Goal: Task Accomplishment & Management: Manage account settings

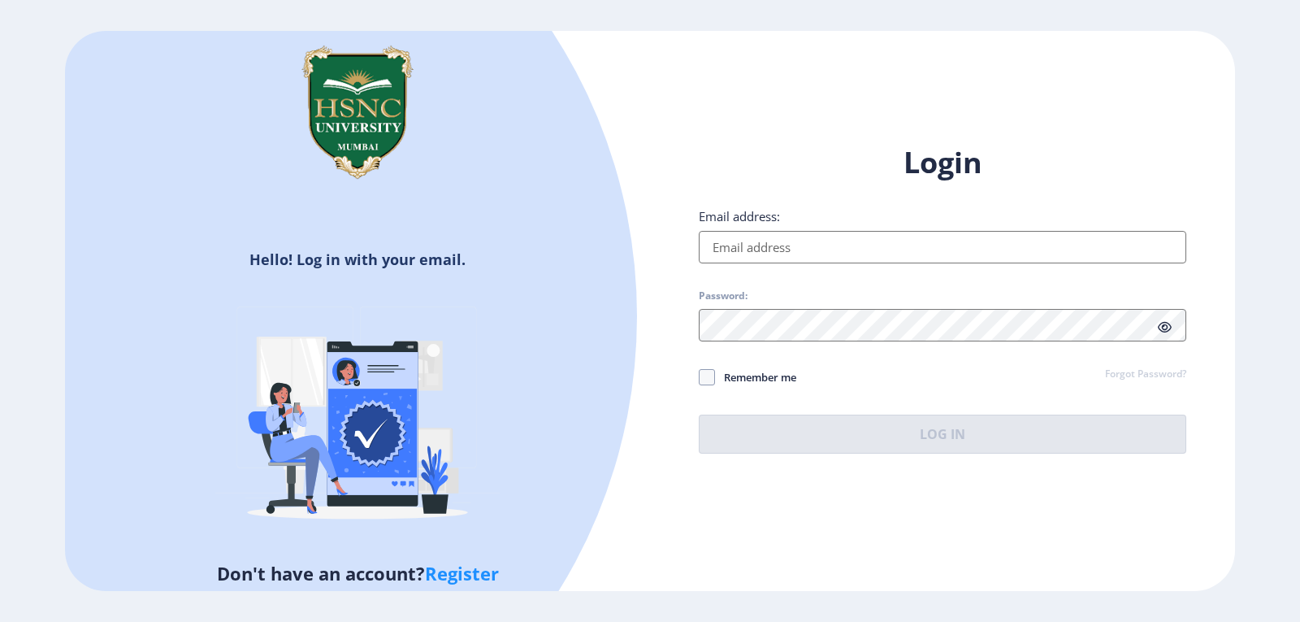
type input "[EMAIL_ADDRESS][DOMAIN_NAME]"
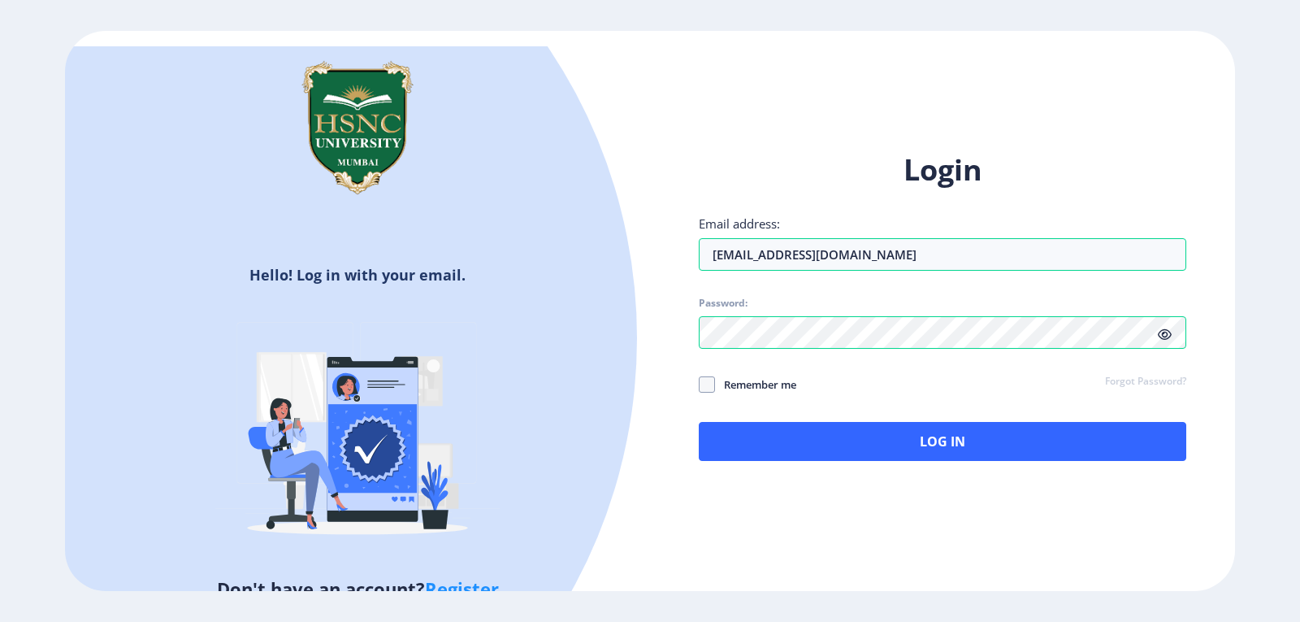
click at [872, 453] on div "Login Email address: [EMAIL_ADDRESS][DOMAIN_NAME] Password: Remember me Forgot …" at bounding box center [942, 318] width 585 height 385
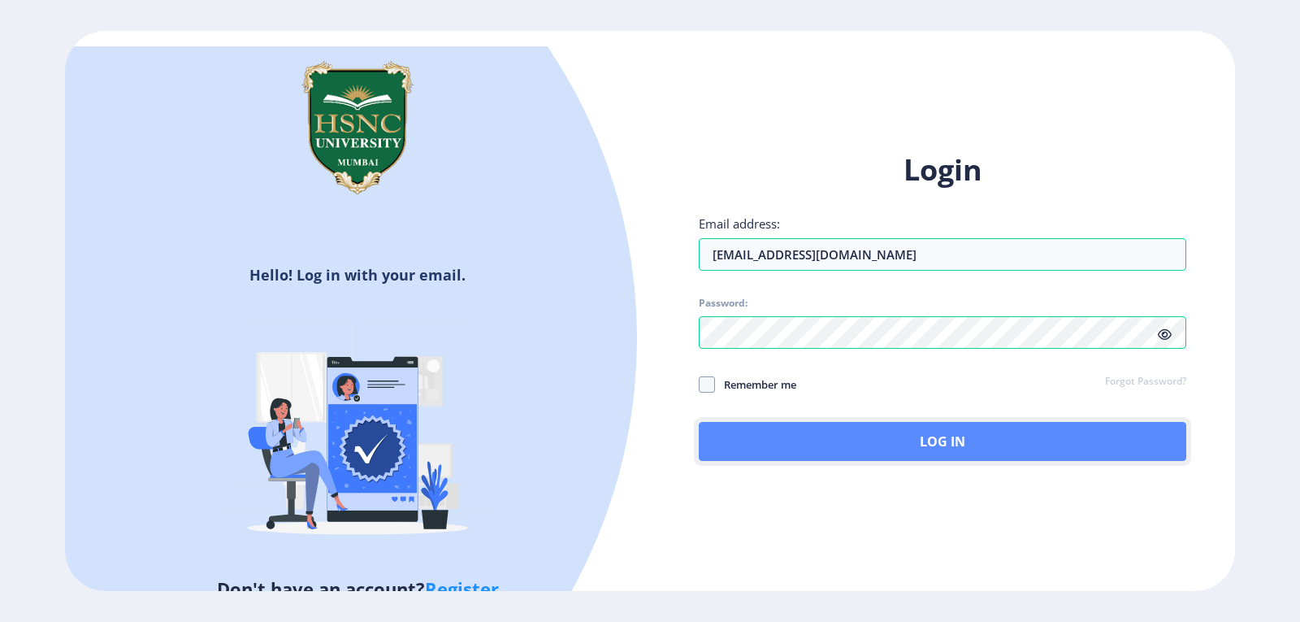
click at [872, 452] on button "Log In" at bounding box center [943, 441] width 488 height 39
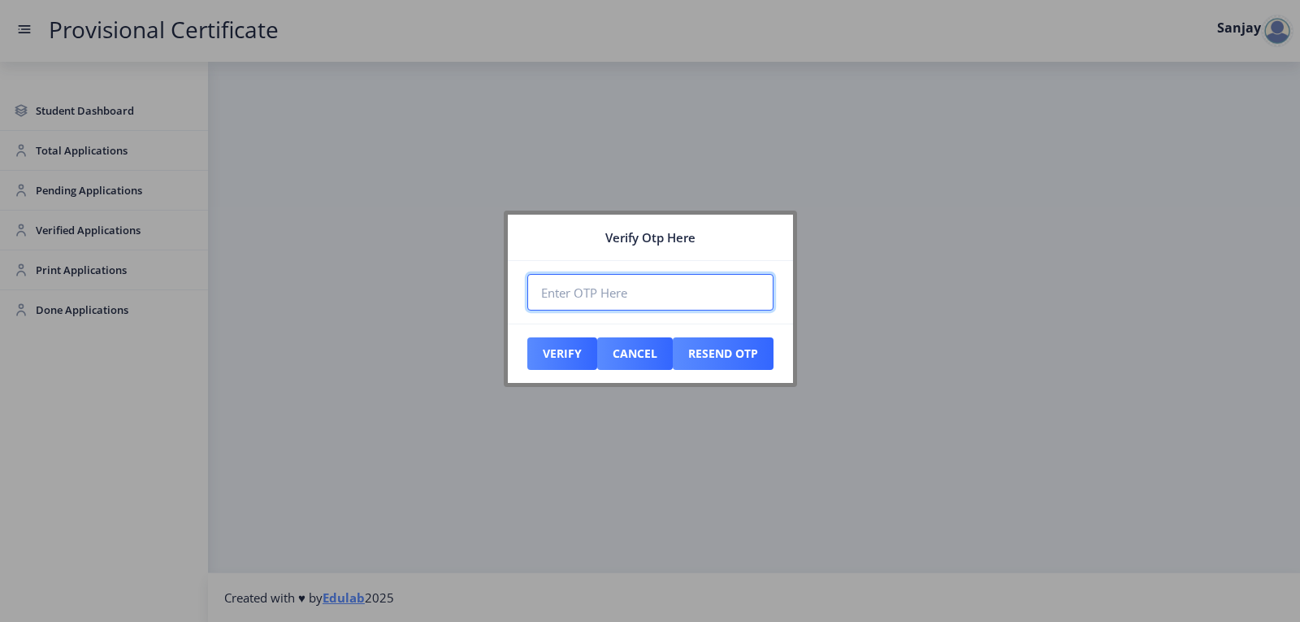
paste input "529290"
type input "529290"
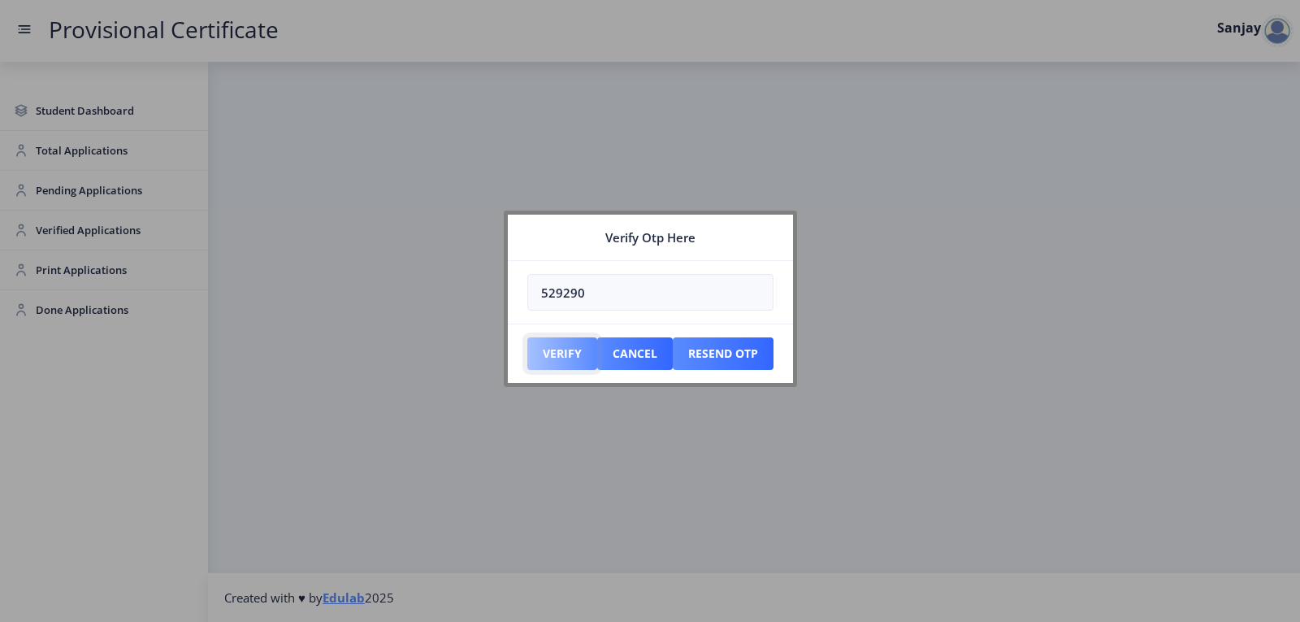
click at [568, 358] on button "Verify" at bounding box center [562, 353] width 70 height 33
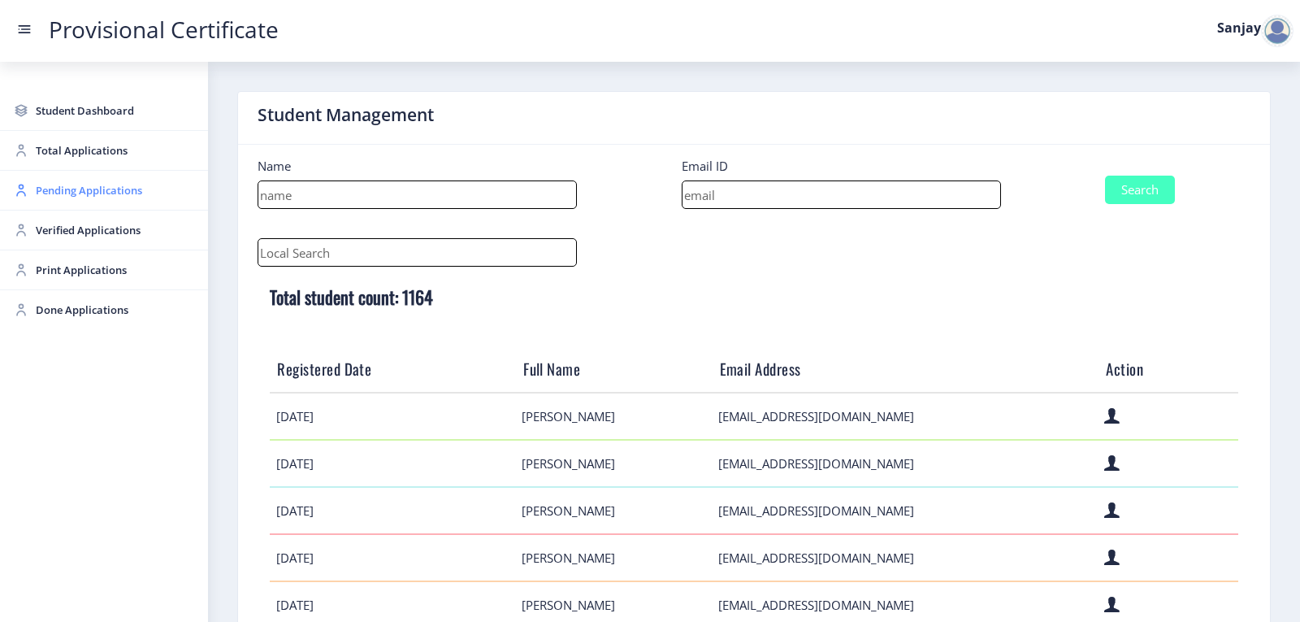
click at [72, 195] on span "Pending Applications" at bounding box center [115, 190] width 159 height 20
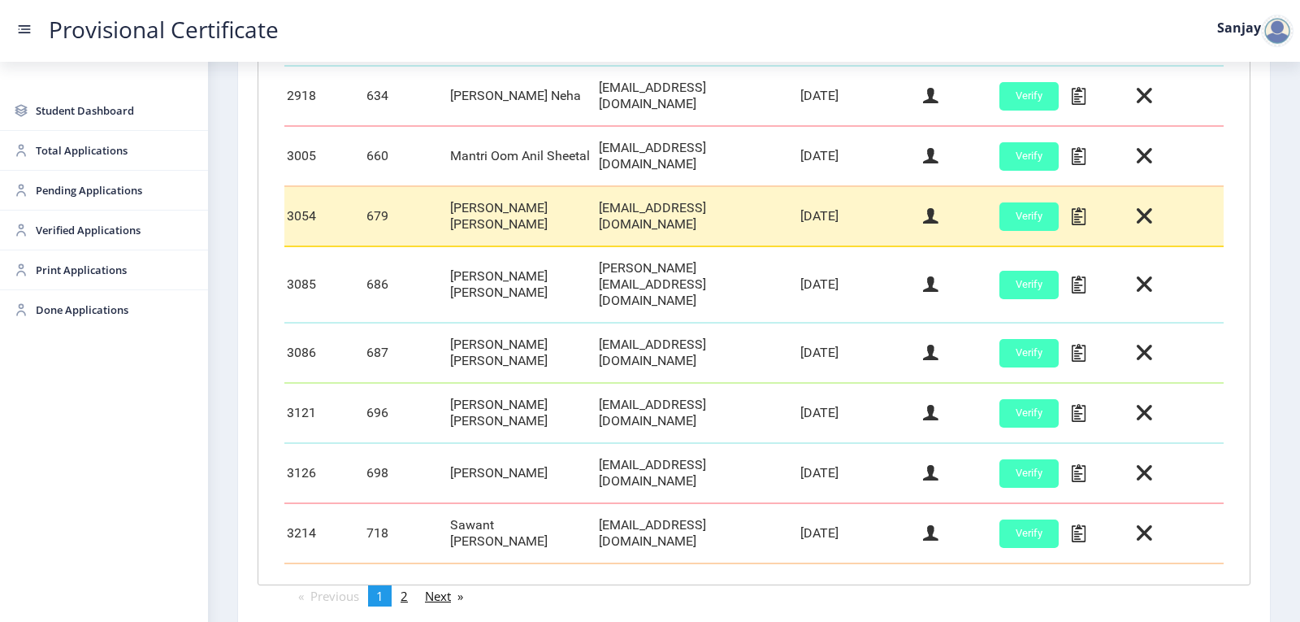
scroll to position [676, 0]
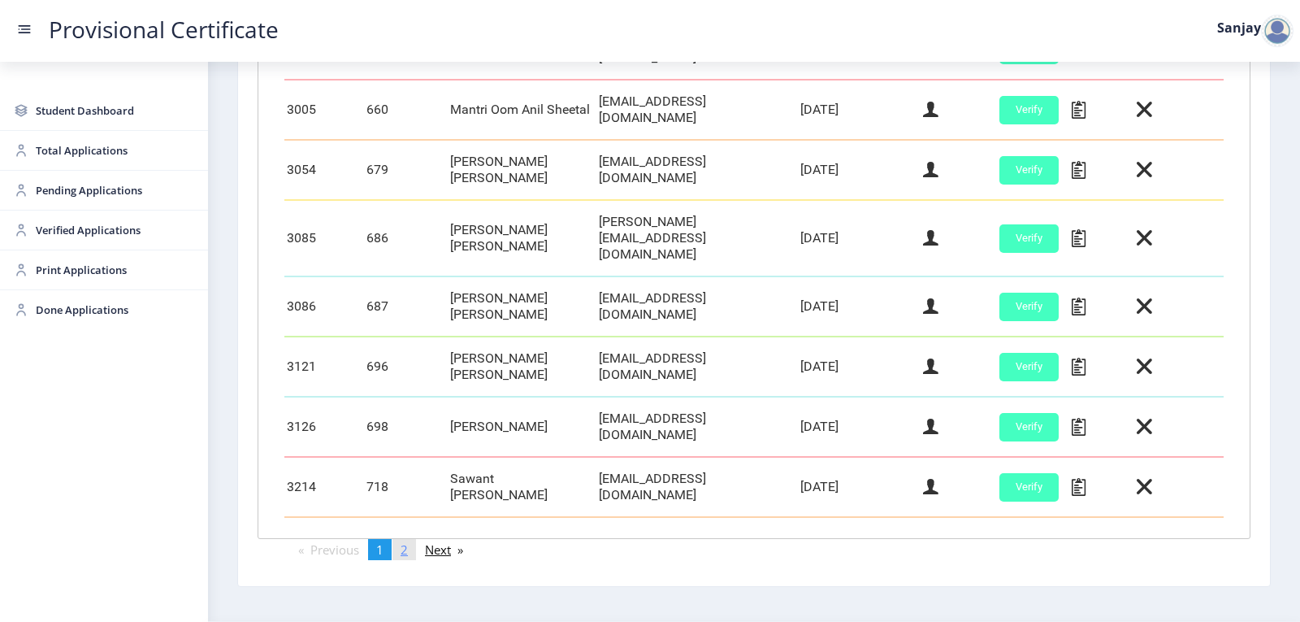
click at [413, 539] on link "page 2" at bounding box center [404, 549] width 24 height 21
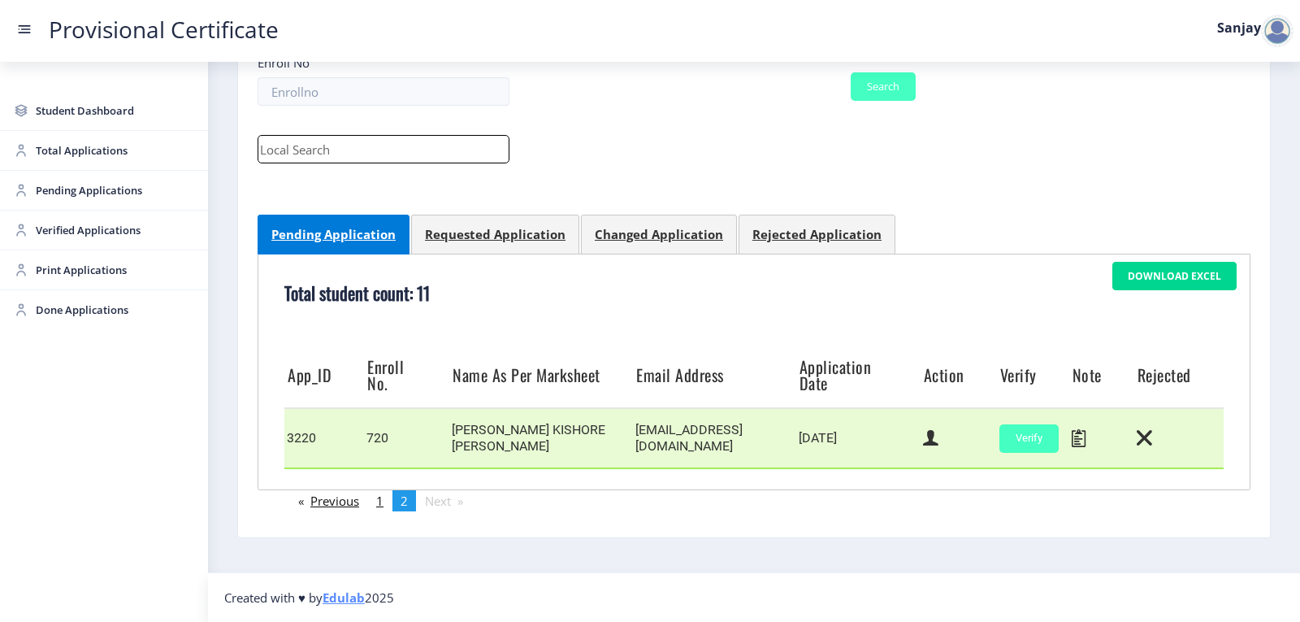
click at [935, 429] on td at bounding box center [959, 438] width 76 height 60
click at [925, 442] on icon at bounding box center [930, 437] width 15 height 21
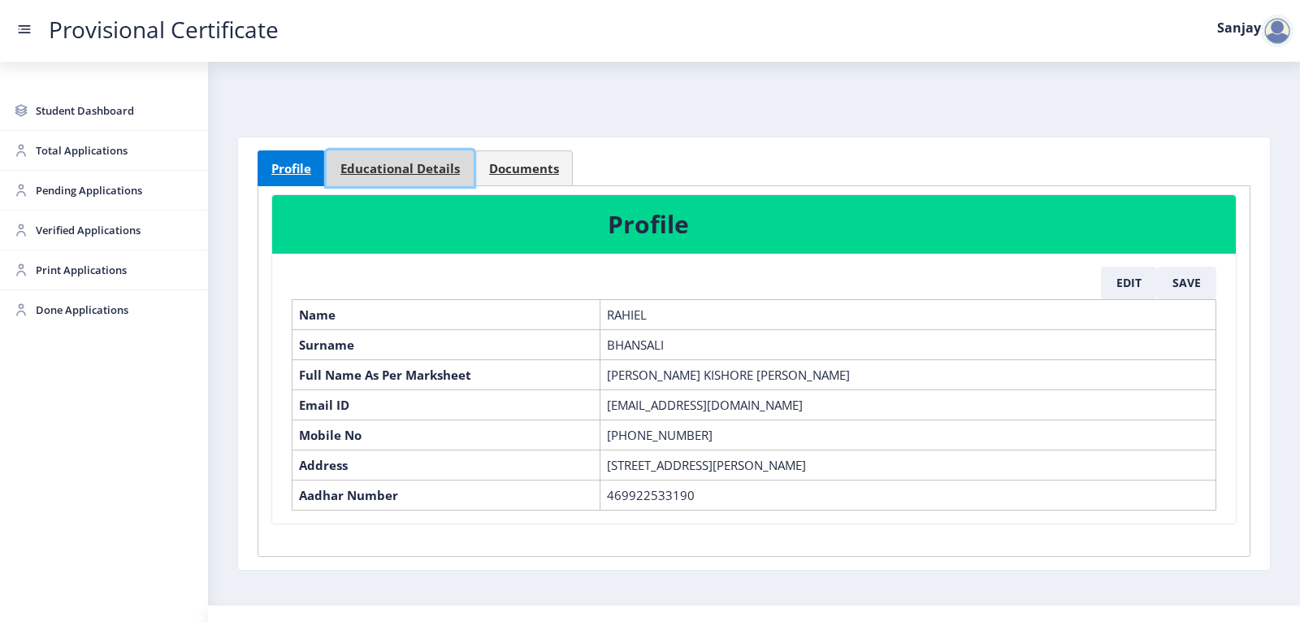
click at [411, 171] on span "Educational Details" at bounding box center [399, 169] width 119 height 12
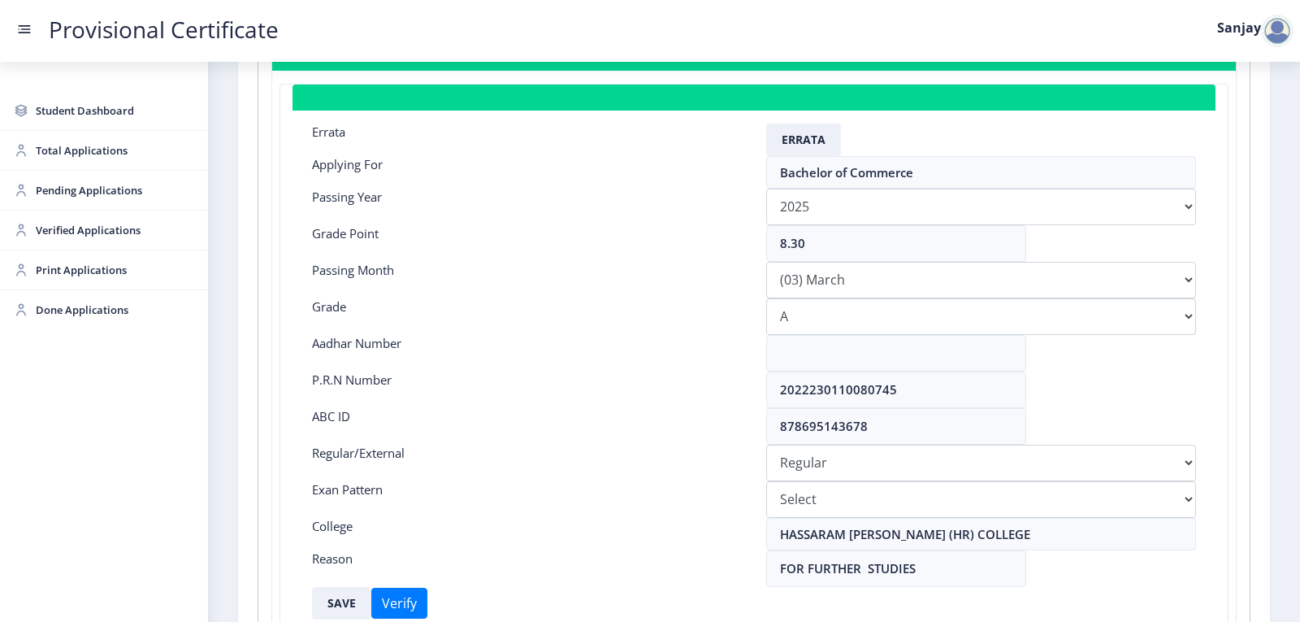
scroll to position [362, 0]
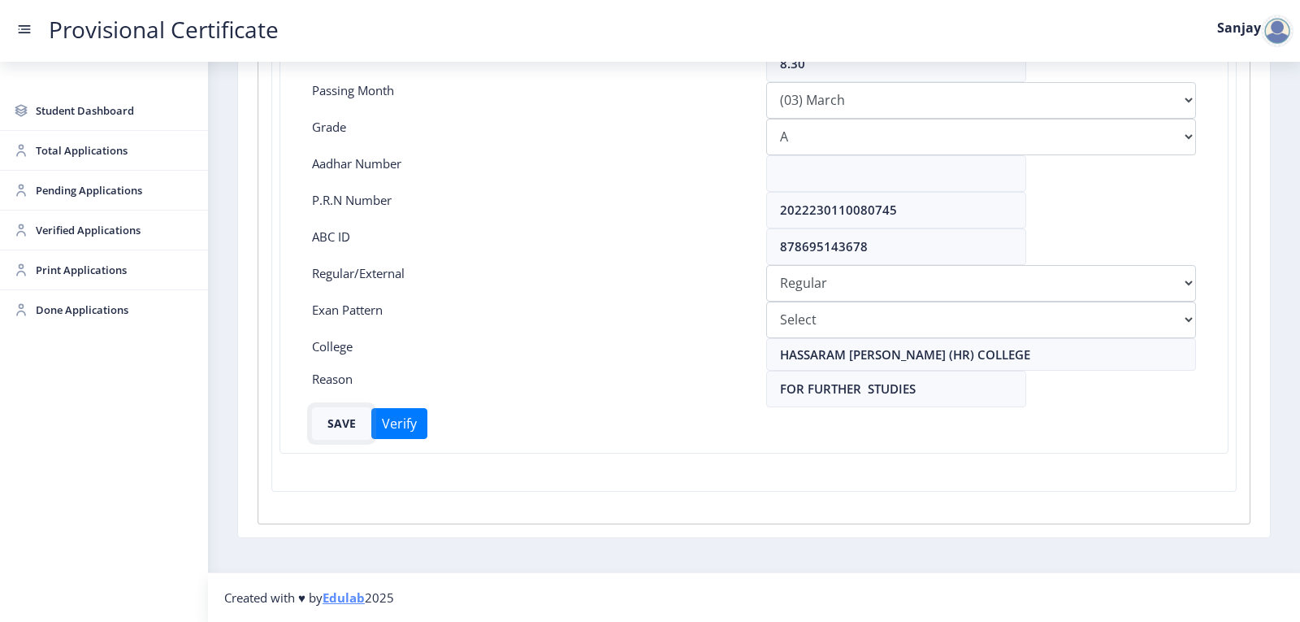
click at [353, 418] on button "SAVE" at bounding box center [341, 423] width 59 height 33
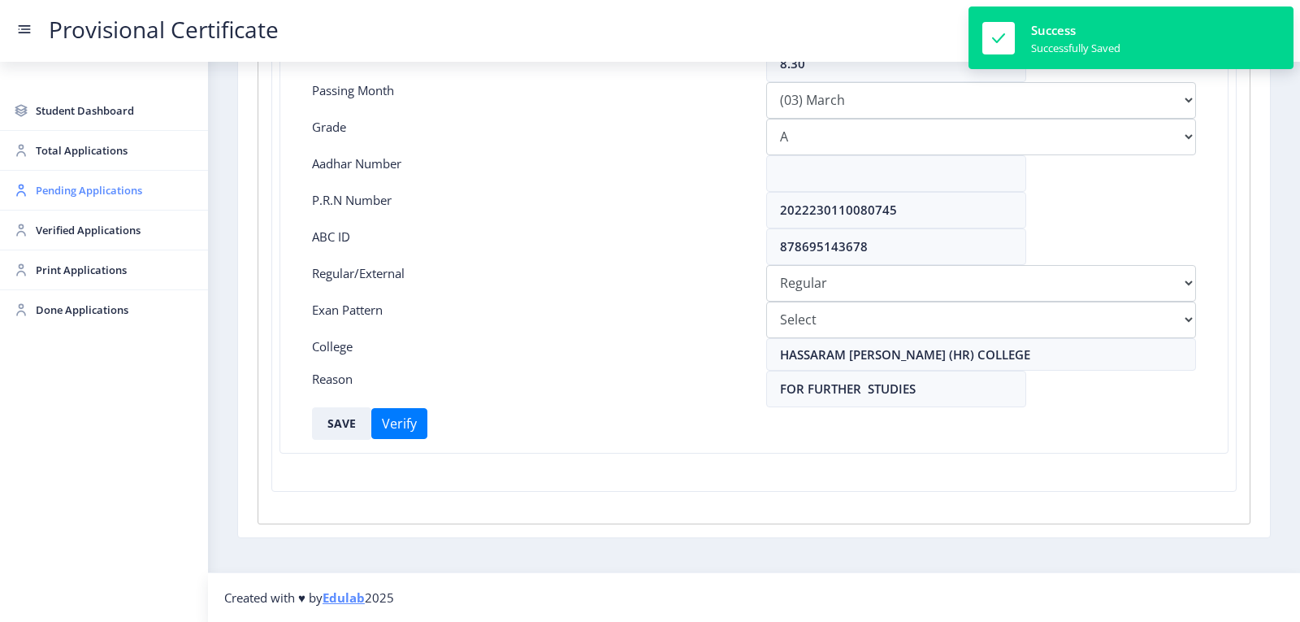
click at [112, 191] on span "Pending Applications" at bounding box center [115, 190] width 159 height 20
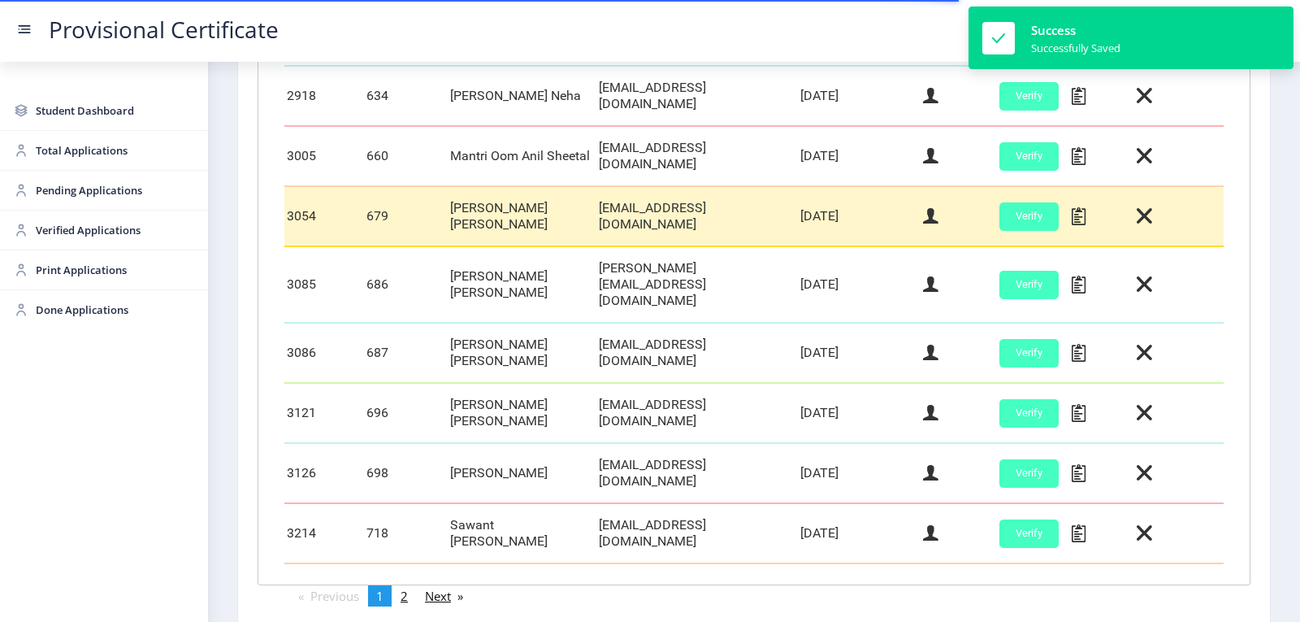
scroll to position [676, 0]
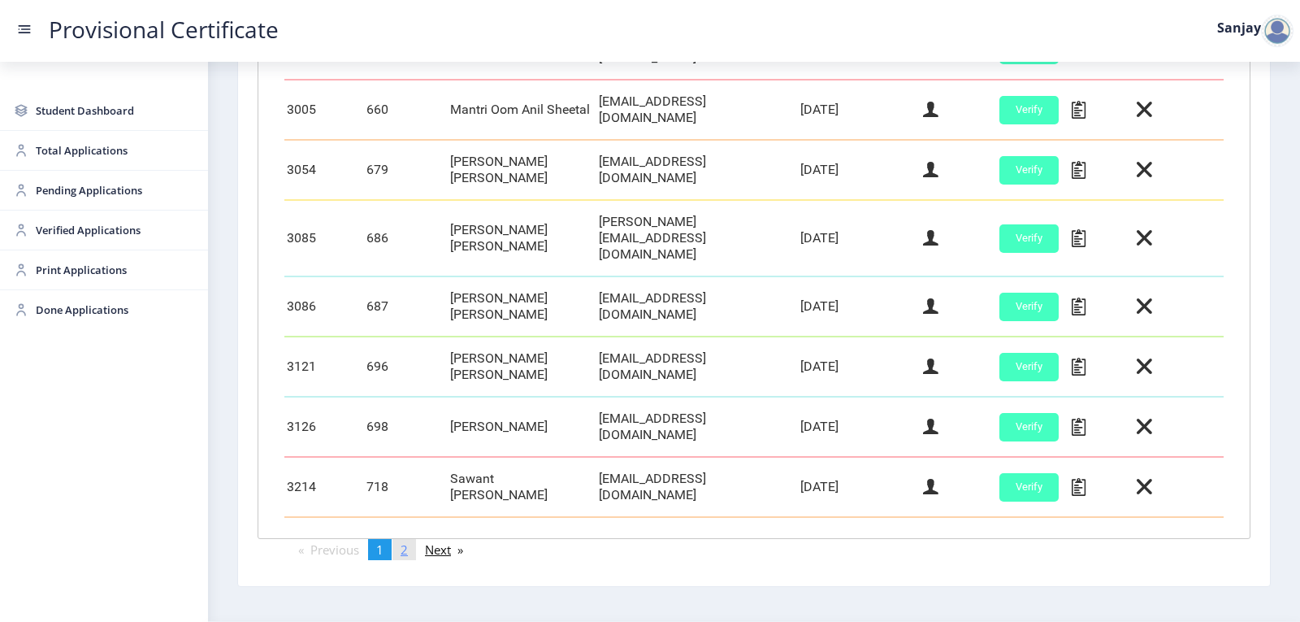
click at [408, 541] on span "2" at bounding box center [404, 549] width 7 height 16
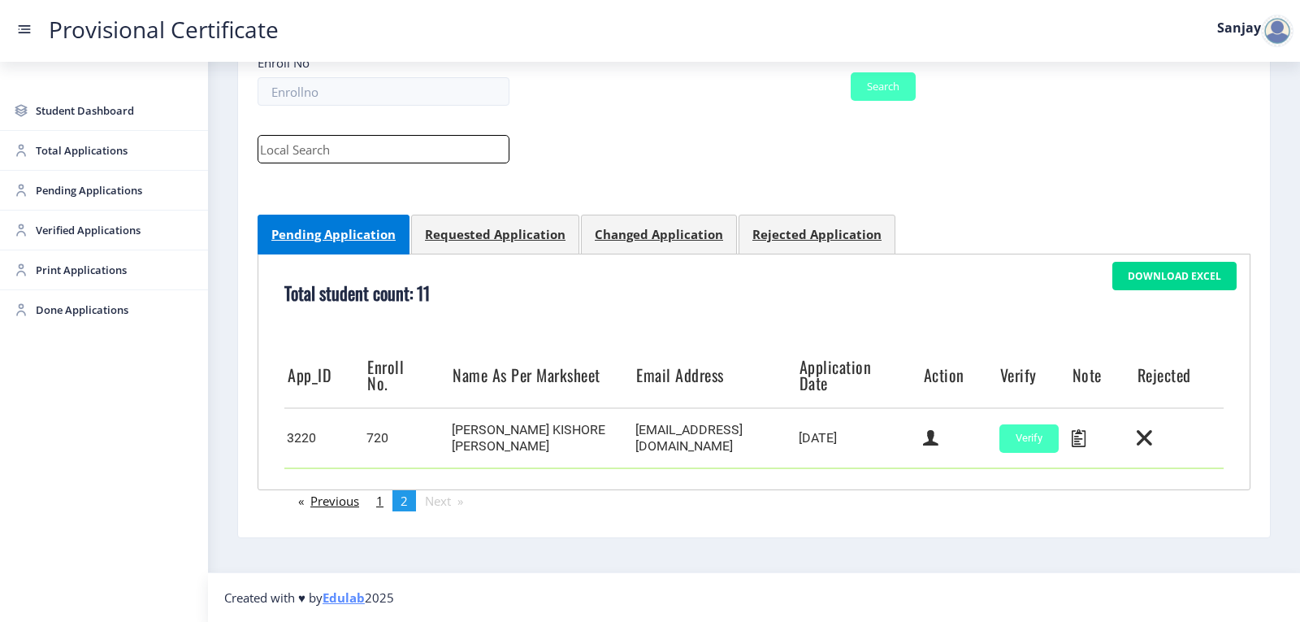
scroll to position [167, 0]
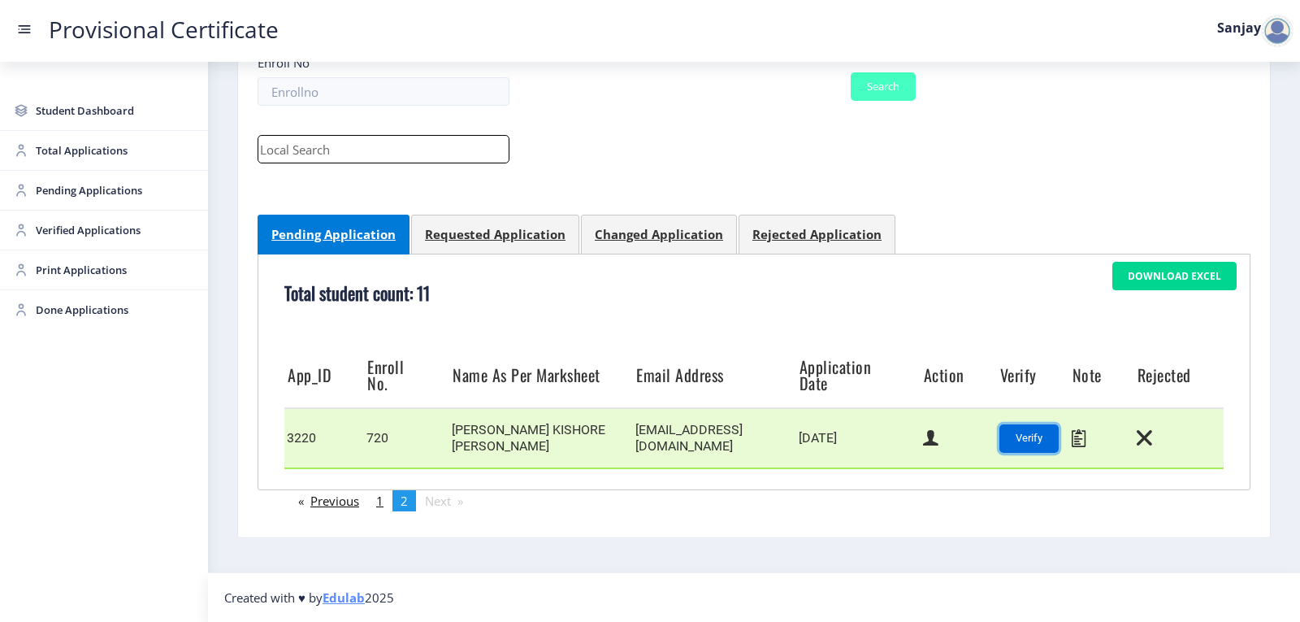
click at [1009, 440] on button "Verify" at bounding box center [1028, 438] width 59 height 28
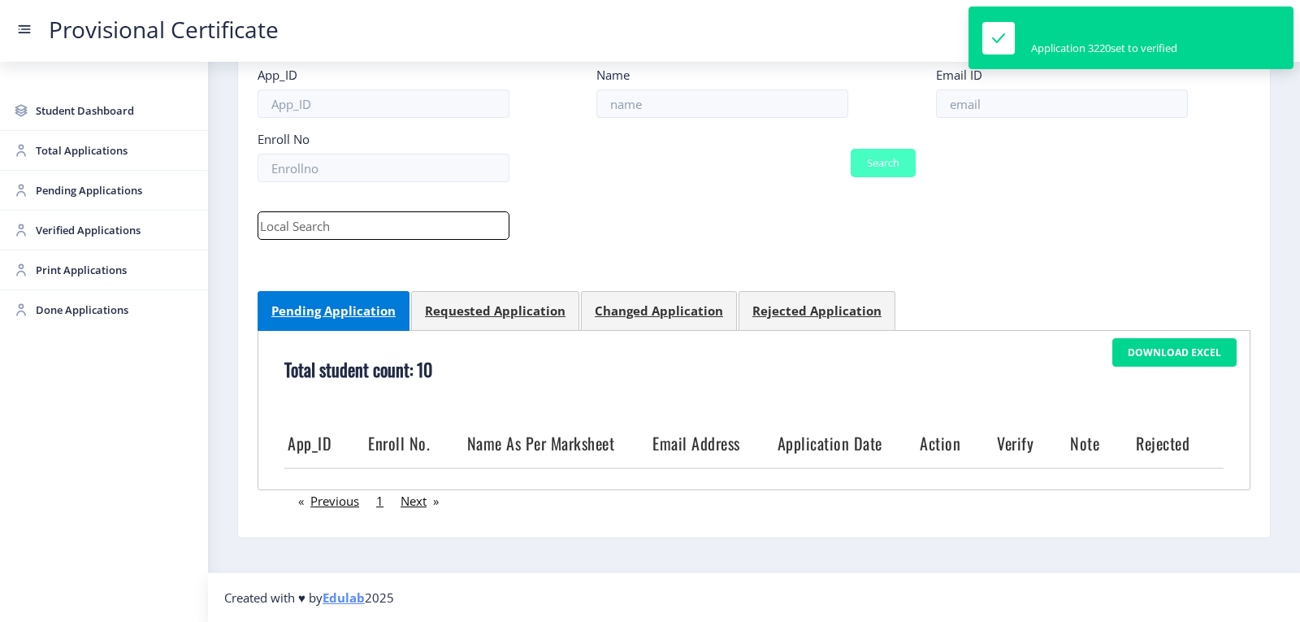
scroll to position [91, 0]
click at [93, 231] on span "Verified Applications" at bounding box center [115, 230] width 159 height 20
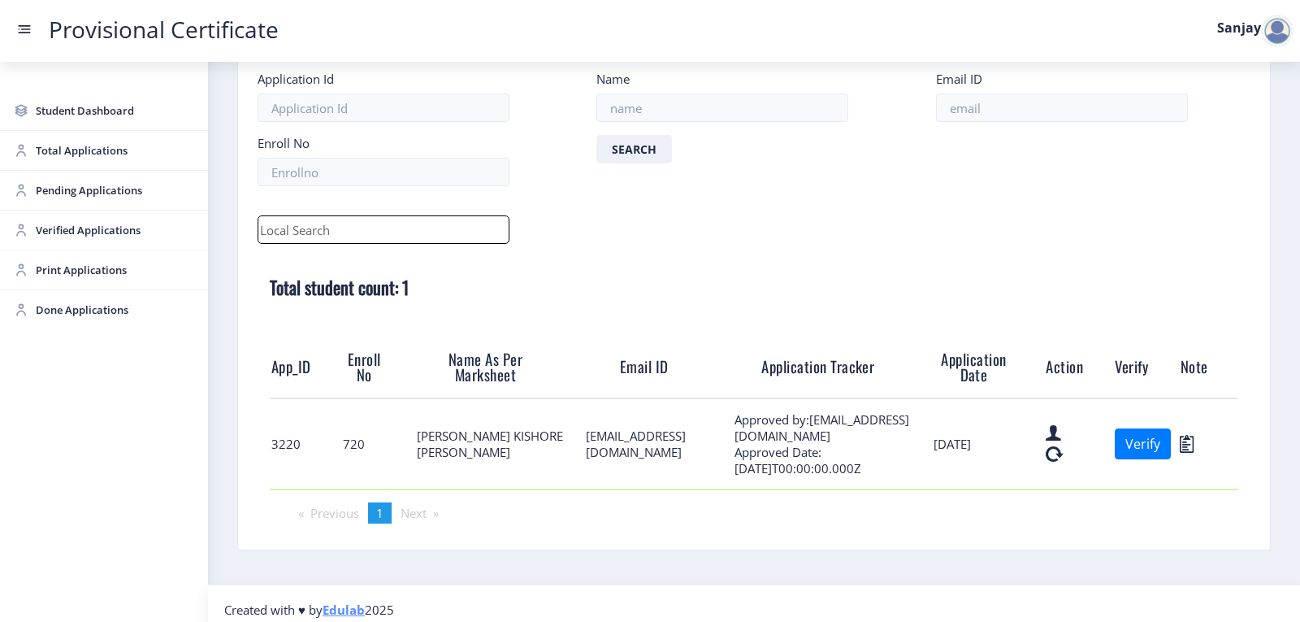
scroll to position [99, 0]
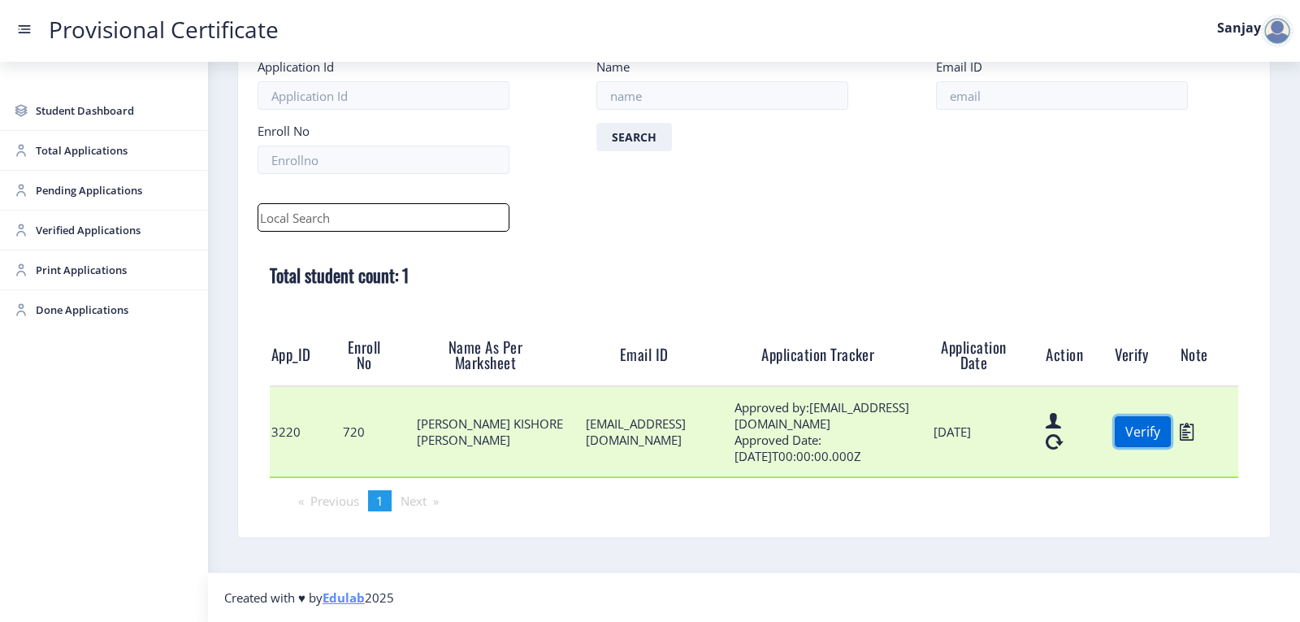
click at [1124, 432] on button "Verify" at bounding box center [1143, 431] width 56 height 31
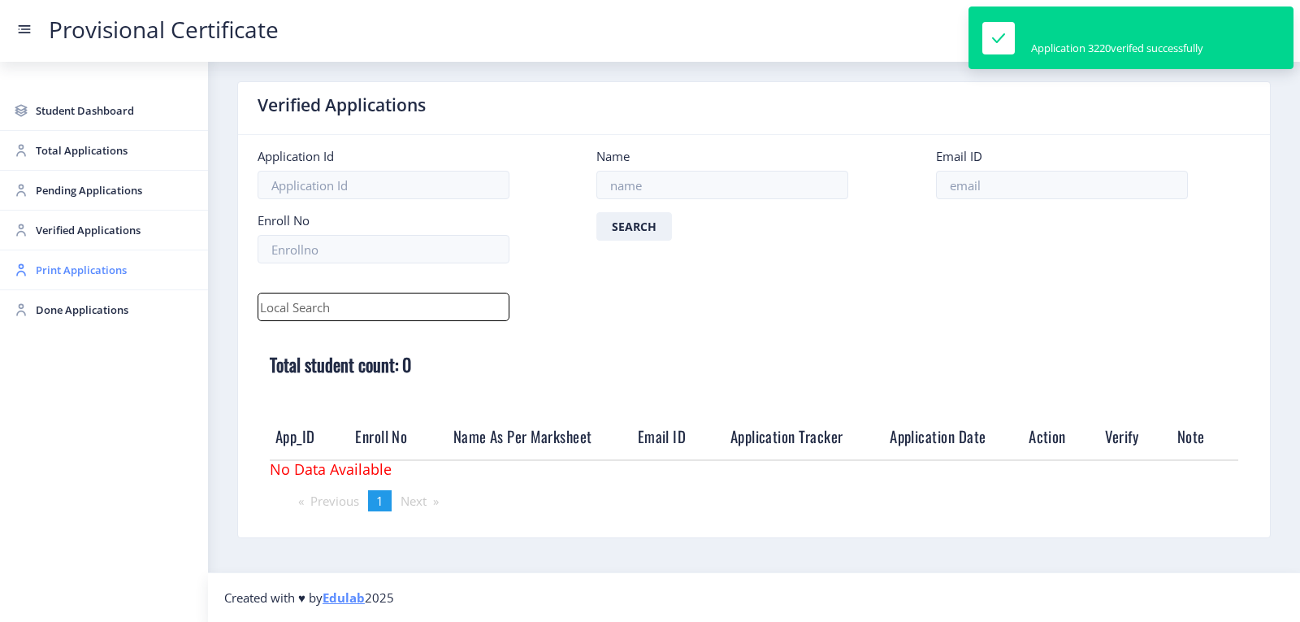
click at [93, 278] on span "Print Applications" at bounding box center [115, 270] width 159 height 20
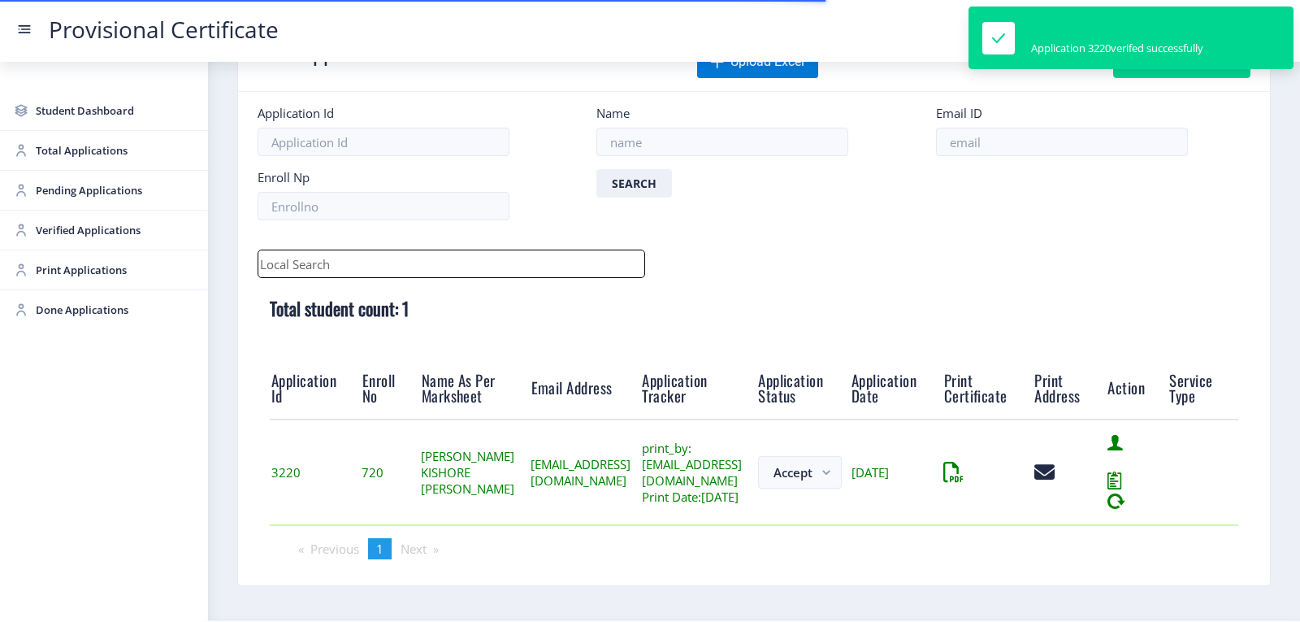
scroll to position [127, 0]
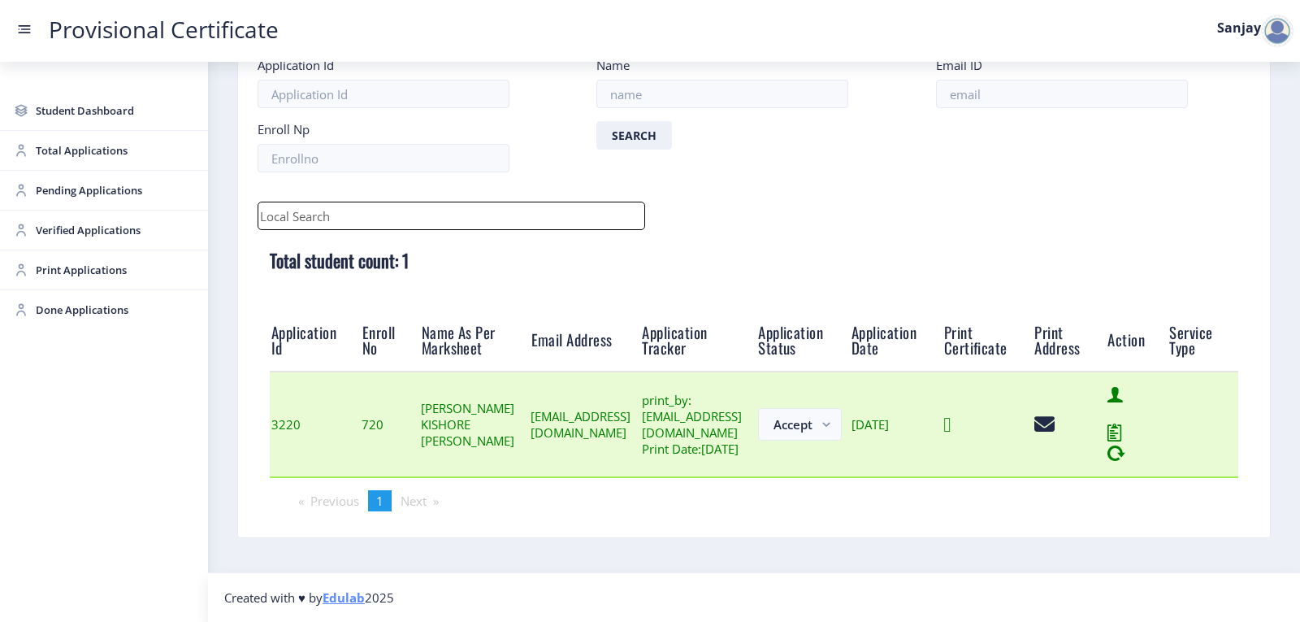
click at [951, 423] on icon at bounding box center [946, 424] width 7 height 20
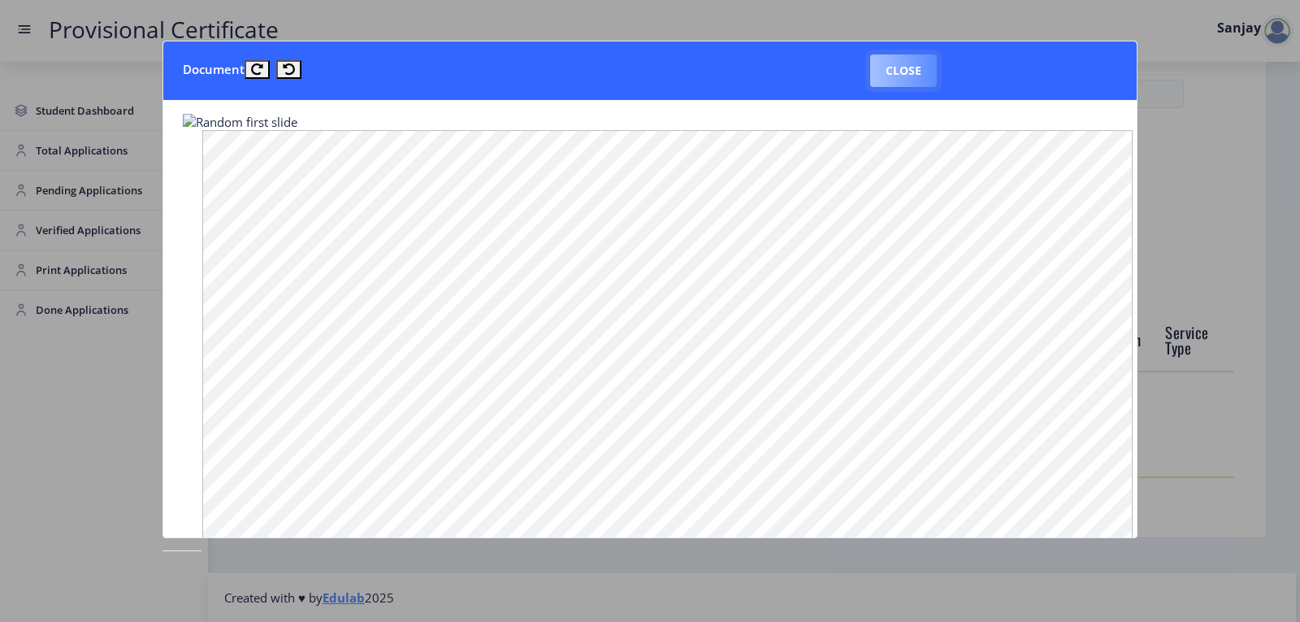
click at [917, 76] on button "Close" at bounding box center [903, 70] width 67 height 33
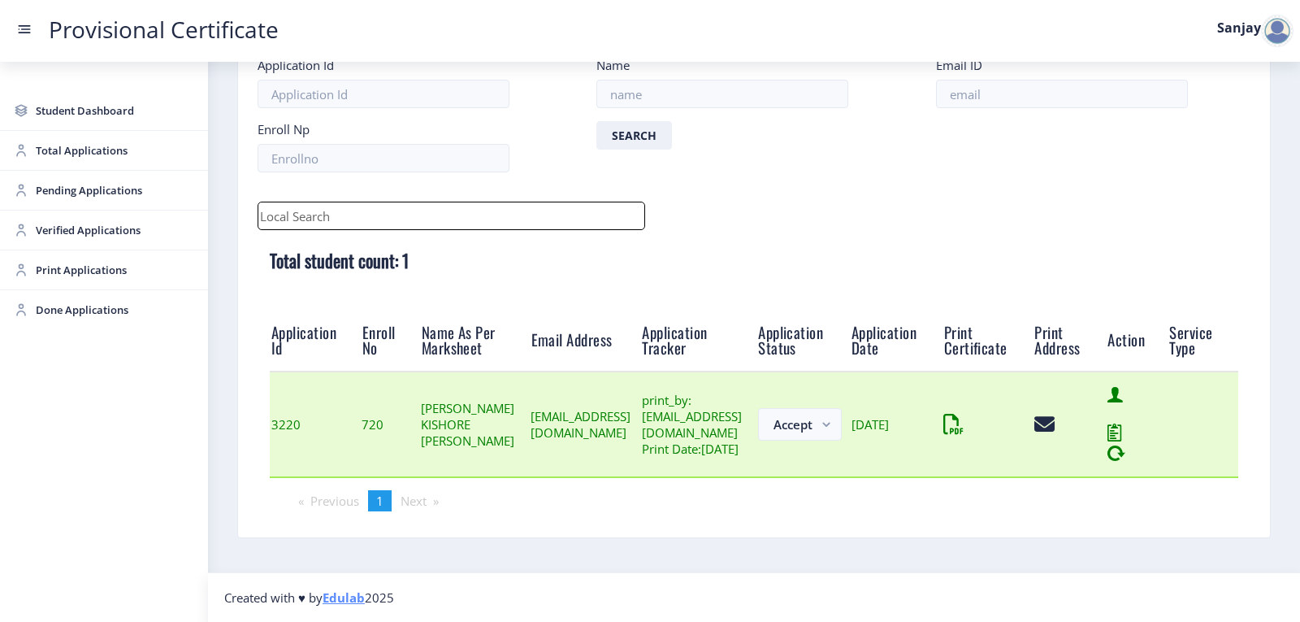
click at [1055, 417] on icon at bounding box center [1044, 424] width 20 height 20
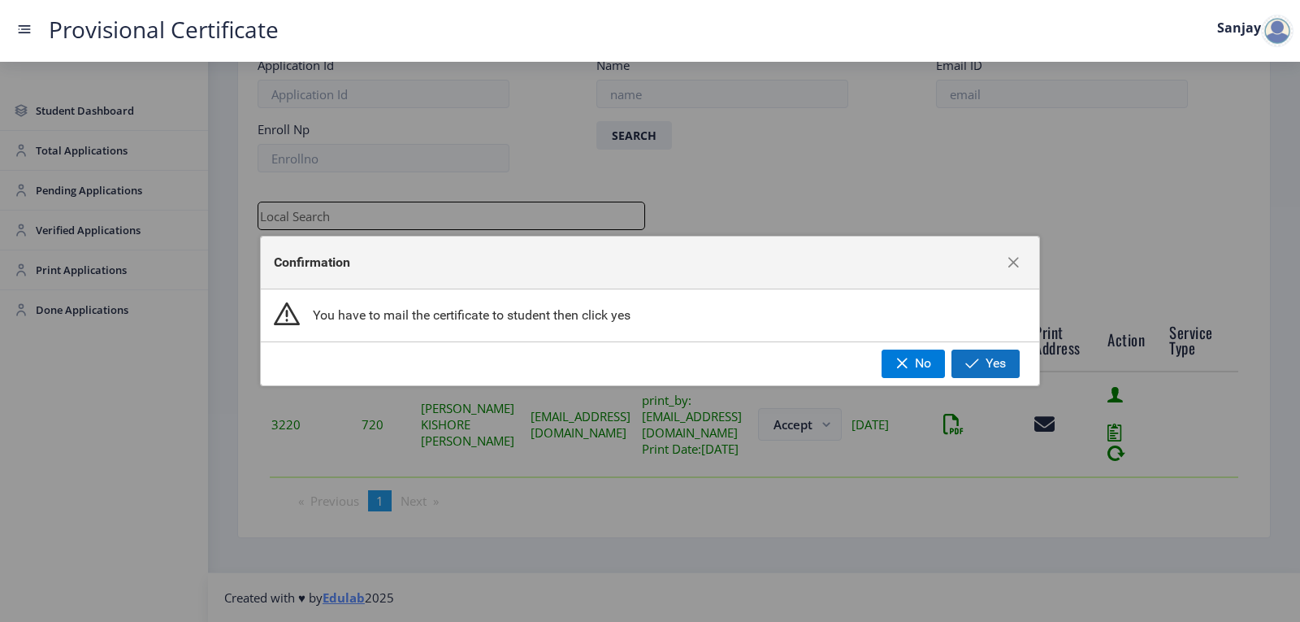
click at [974, 371] on button "Yes" at bounding box center [986, 363] width 68 height 28
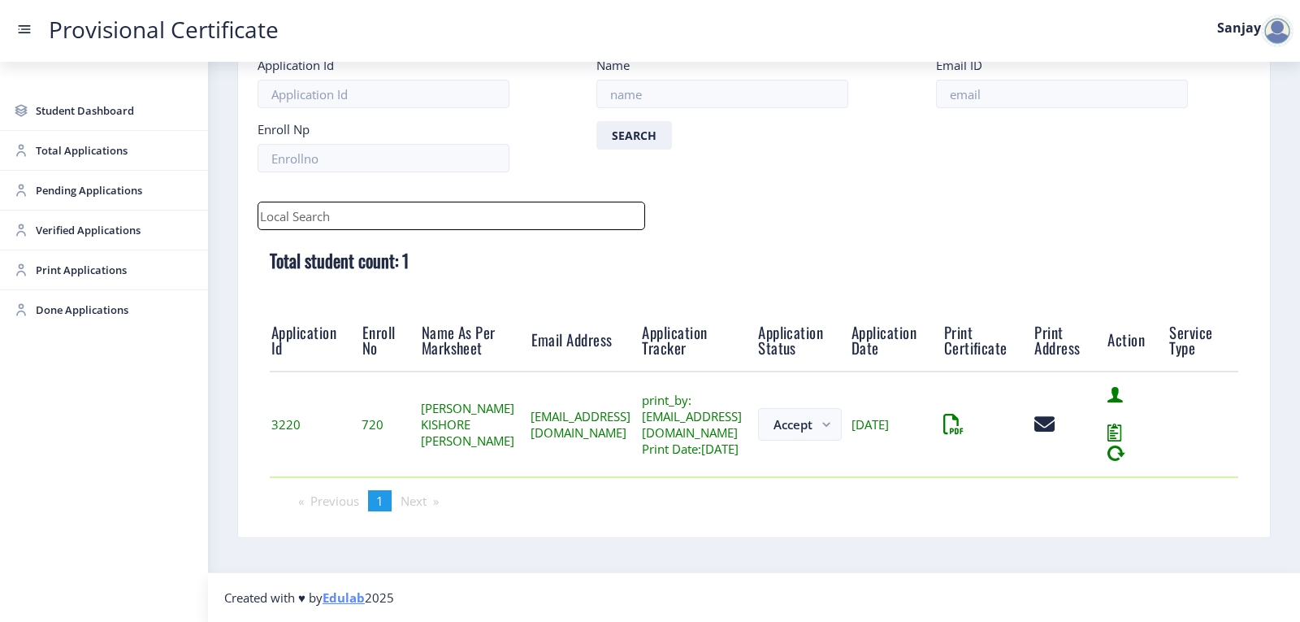
scroll to position [19, 0]
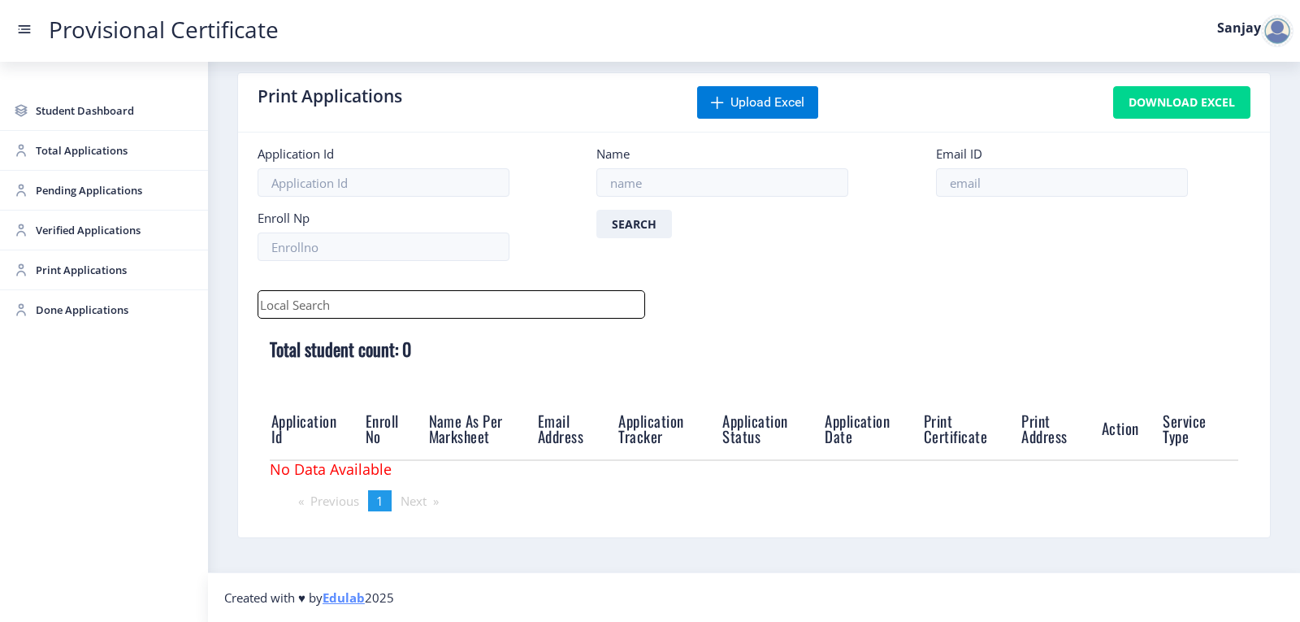
click at [1275, 39] on div at bounding box center [1277, 31] width 33 height 33
click at [1233, 120] on span "Log out" at bounding box center [1235, 119] width 104 height 20
